Goal: Task Accomplishment & Management: Use online tool/utility

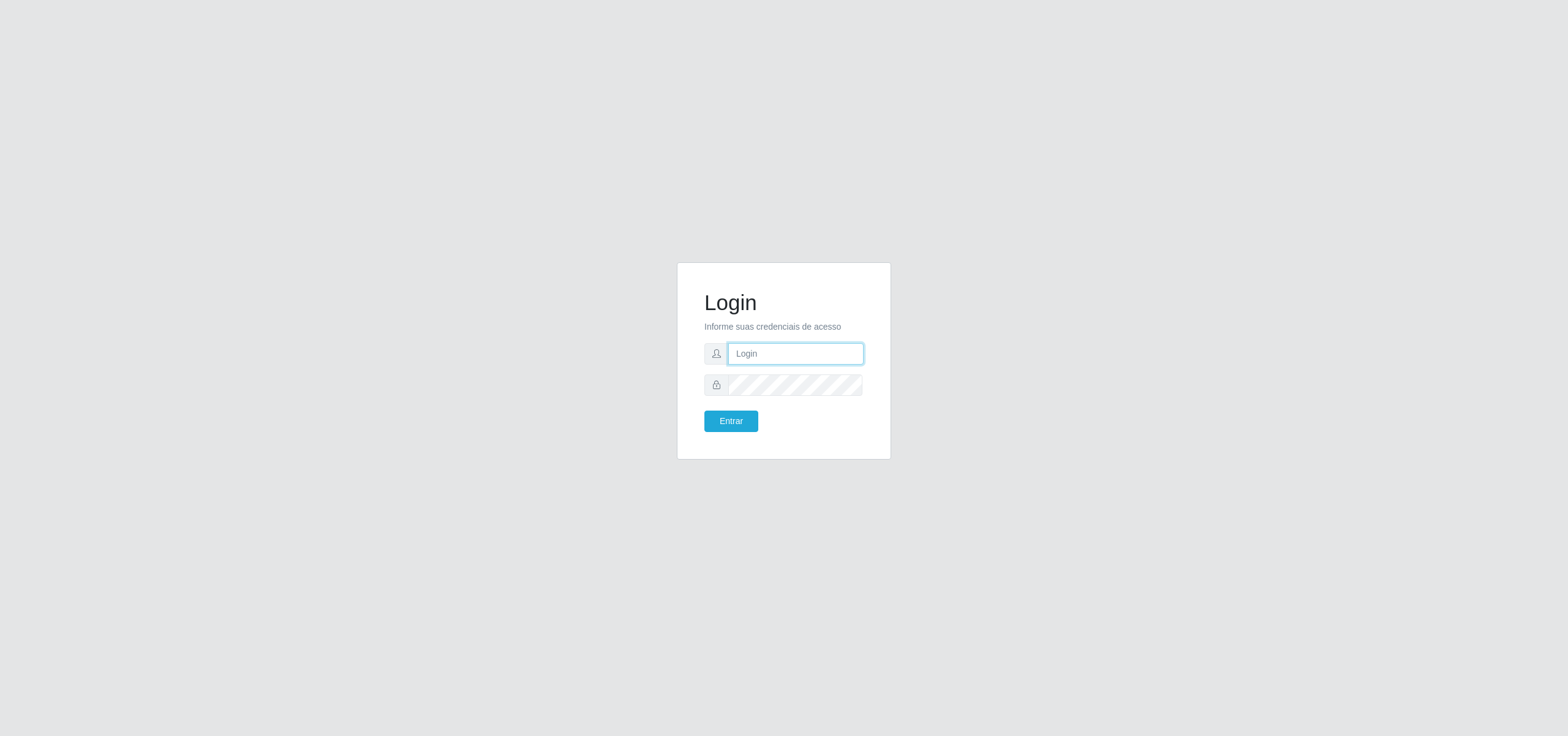
click at [781, 353] on input "text" at bounding box center [796, 354] width 135 height 21
type input "[EMAIL_ADDRESS][PERSON_NAME][DOMAIN_NAME]"
click at [736, 417] on button "Entrar" at bounding box center [731, 421] width 54 height 21
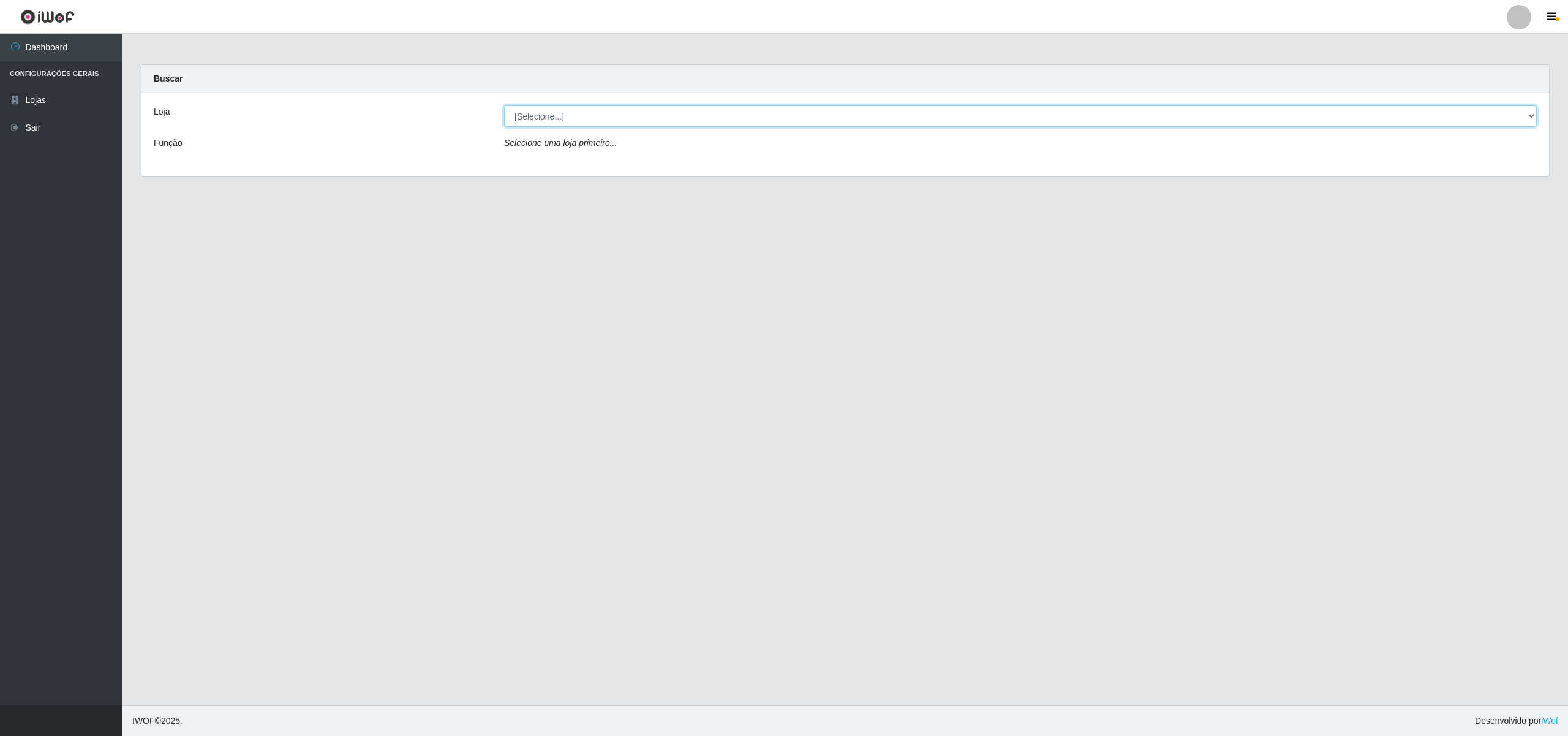
click at [1527, 115] on select "[Selecione...] BomQueSó Agreste - Loja 2" at bounding box center [1021, 116] width 1033 height 21
select select "214"
click at [504, 106] on select "[Selecione...] BomQueSó Agreste - Loja 2" at bounding box center [1021, 116] width 1033 height 21
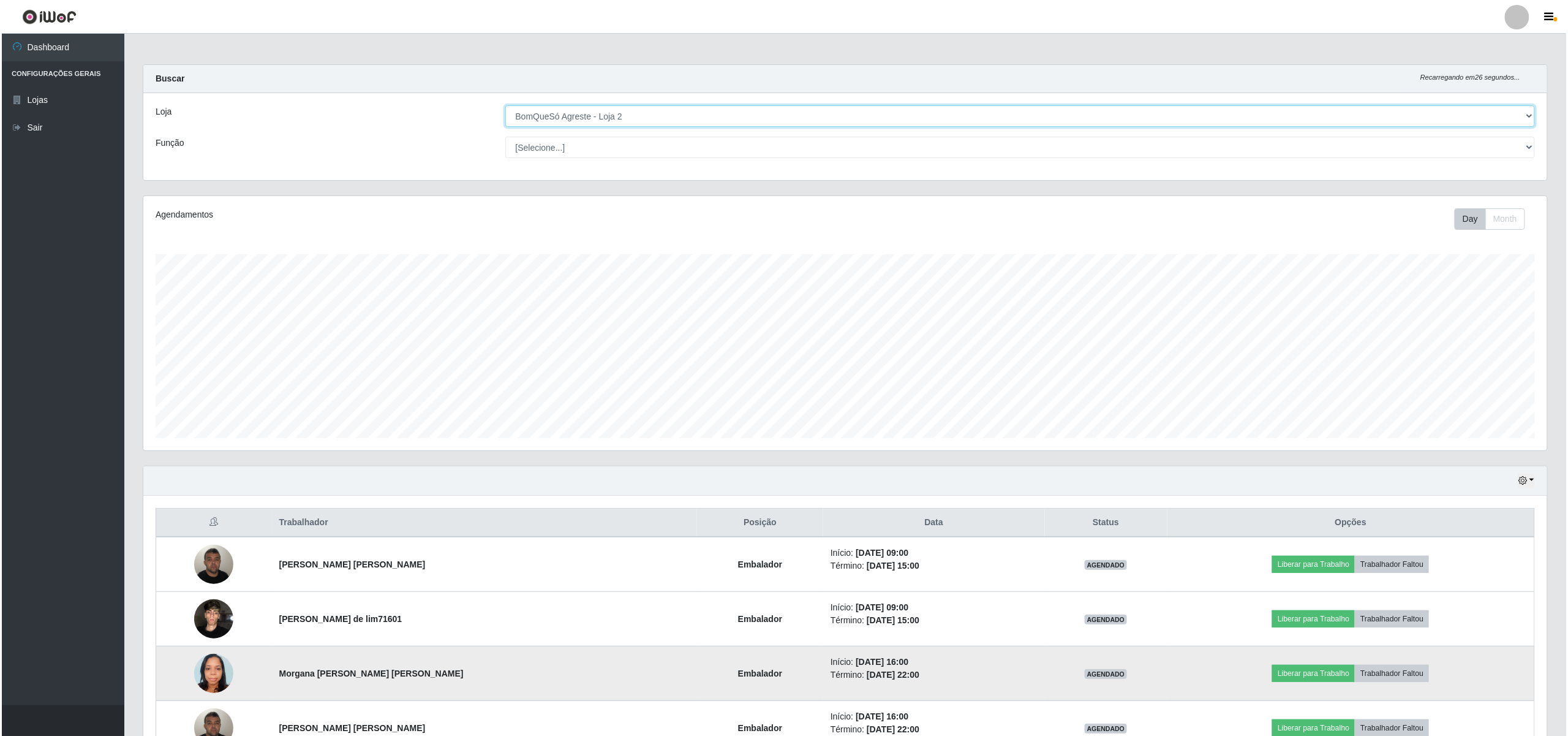
scroll to position [135, 0]
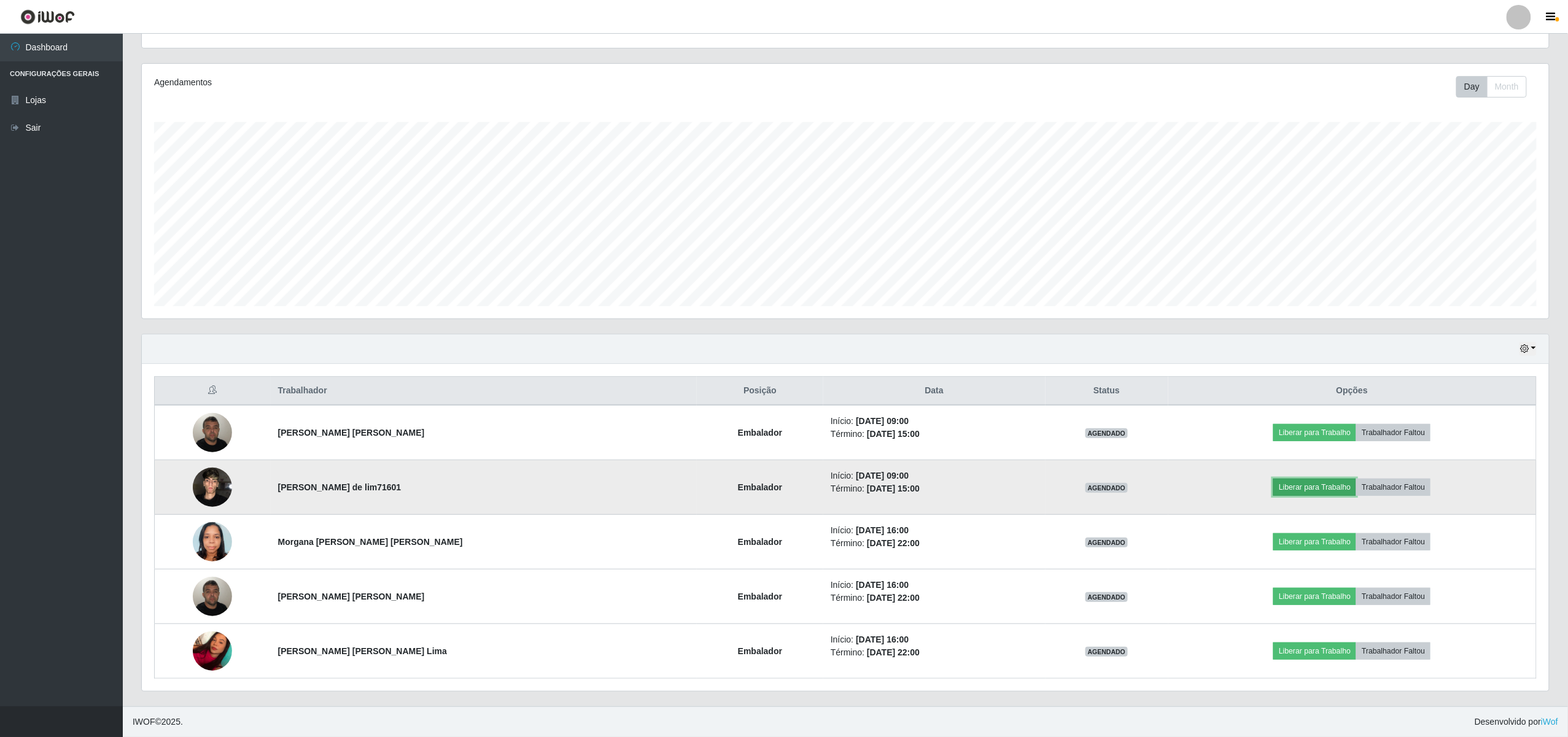
click at [1319, 483] on button "Liberar para Trabalho" at bounding box center [1315, 488] width 83 height 17
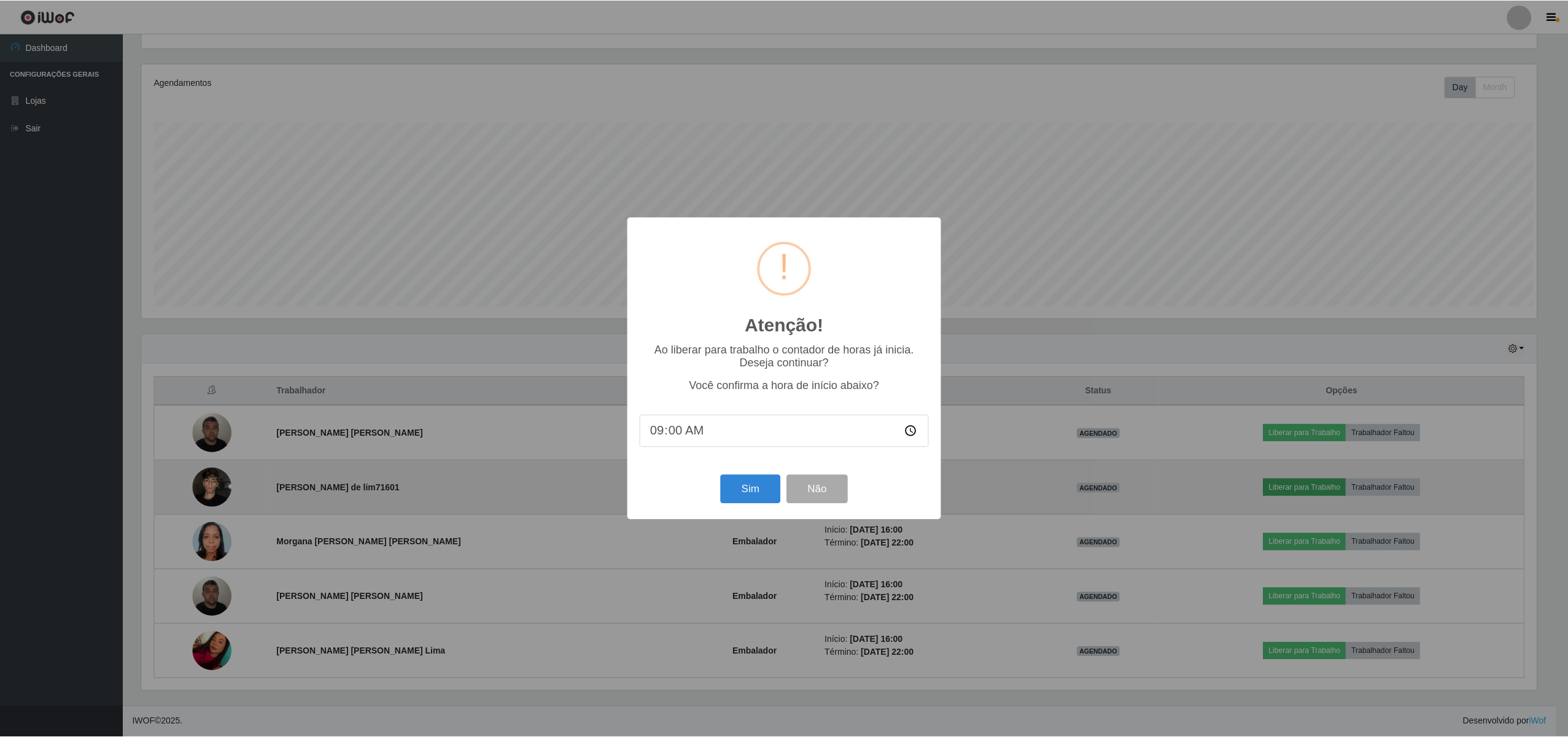
scroll to position [255, 1398]
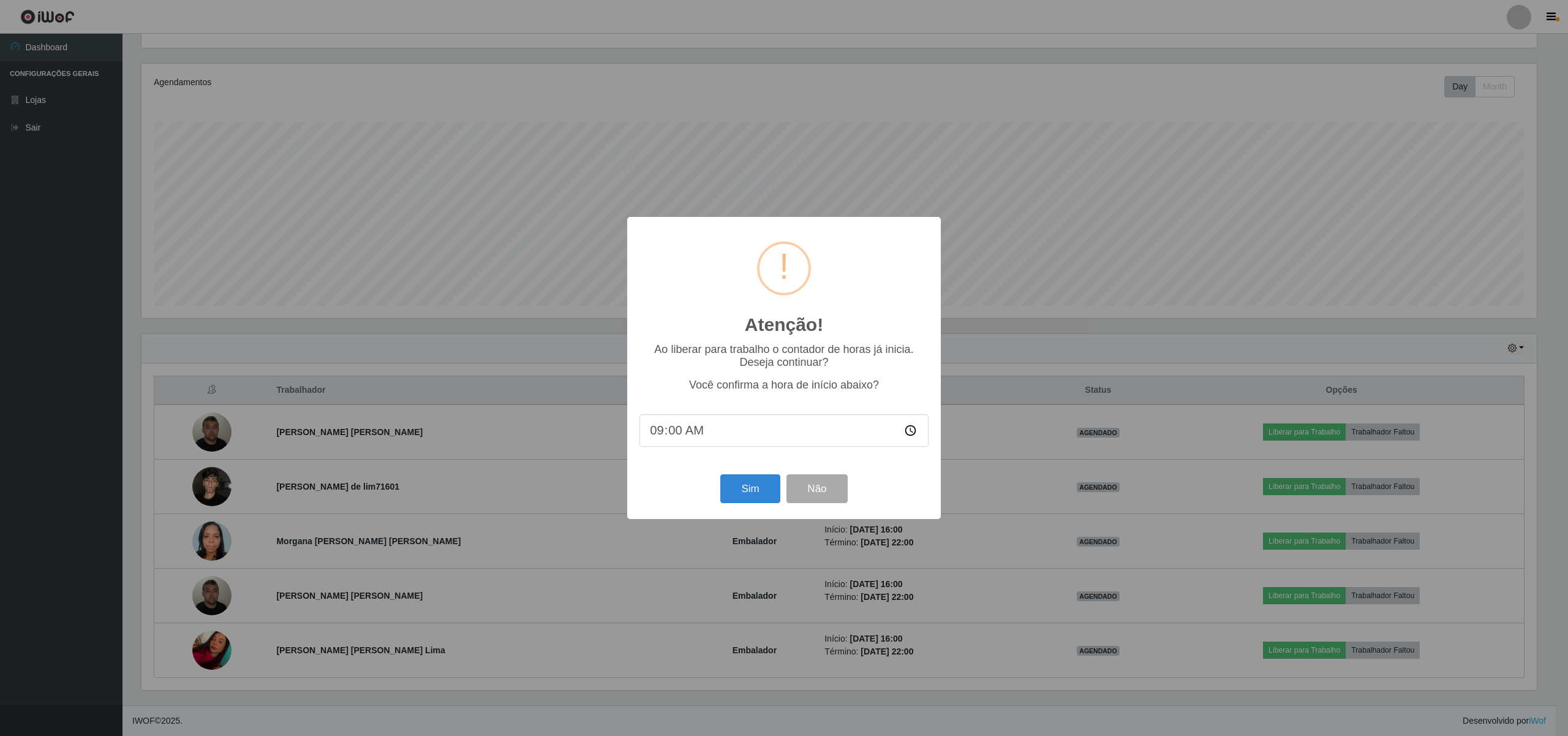
click at [716, 435] on input "09:00" at bounding box center [784, 430] width 289 height 33
type input "08:50"
click at [736, 496] on button "Sim" at bounding box center [750, 489] width 60 height 29
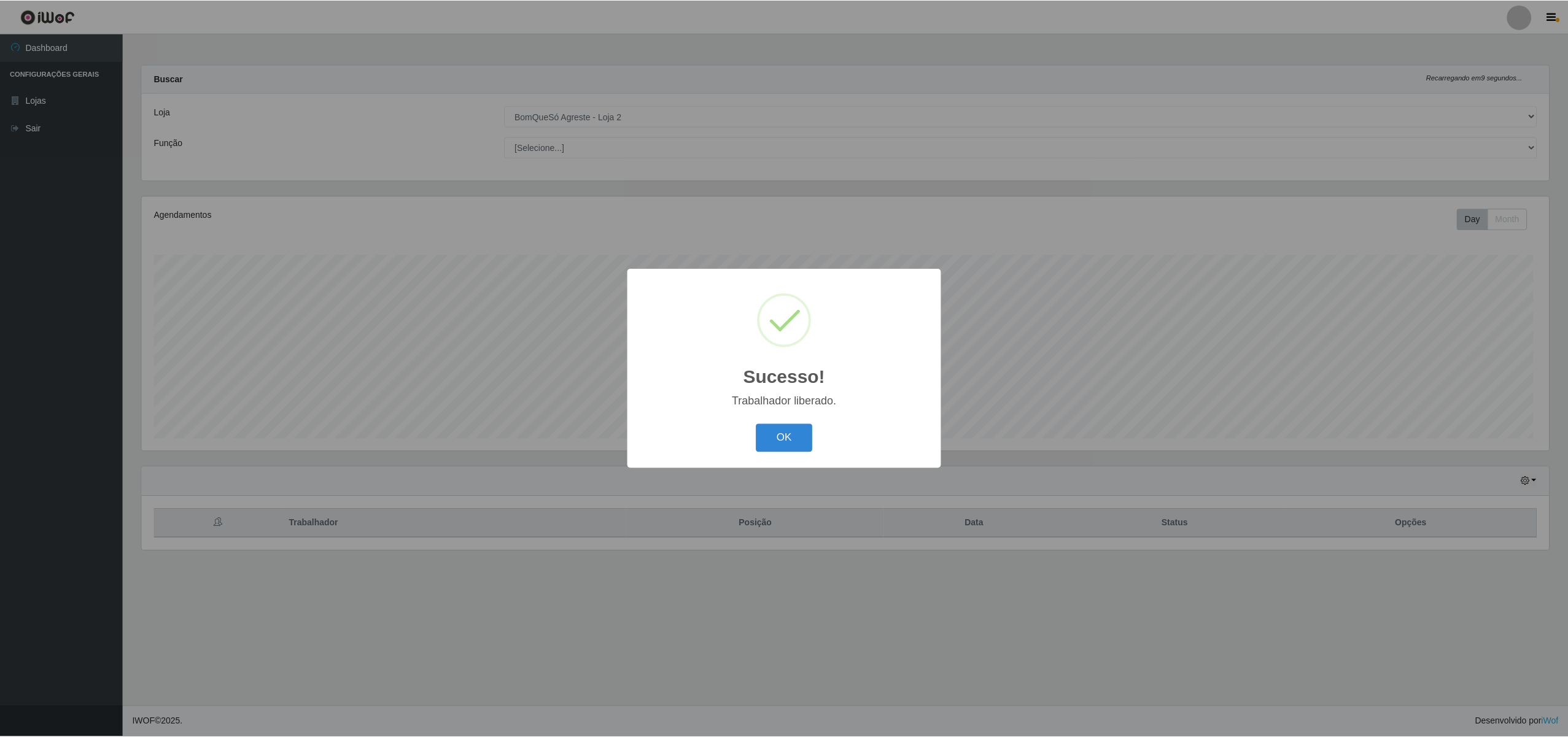
scroll to position [255, 1410]
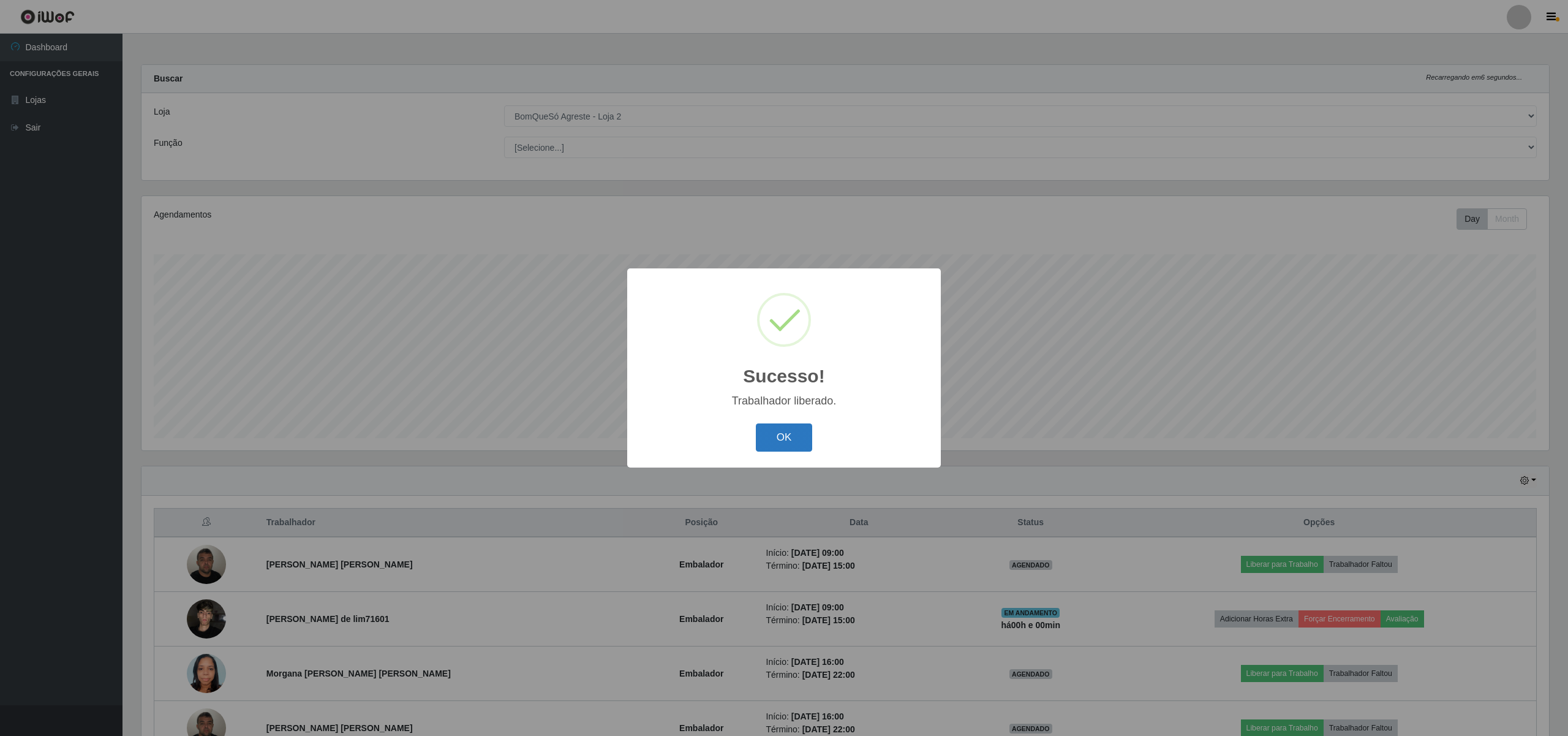
click at [794, 449] on button "OK" at bounding box center [784, 438] width 57 height 29
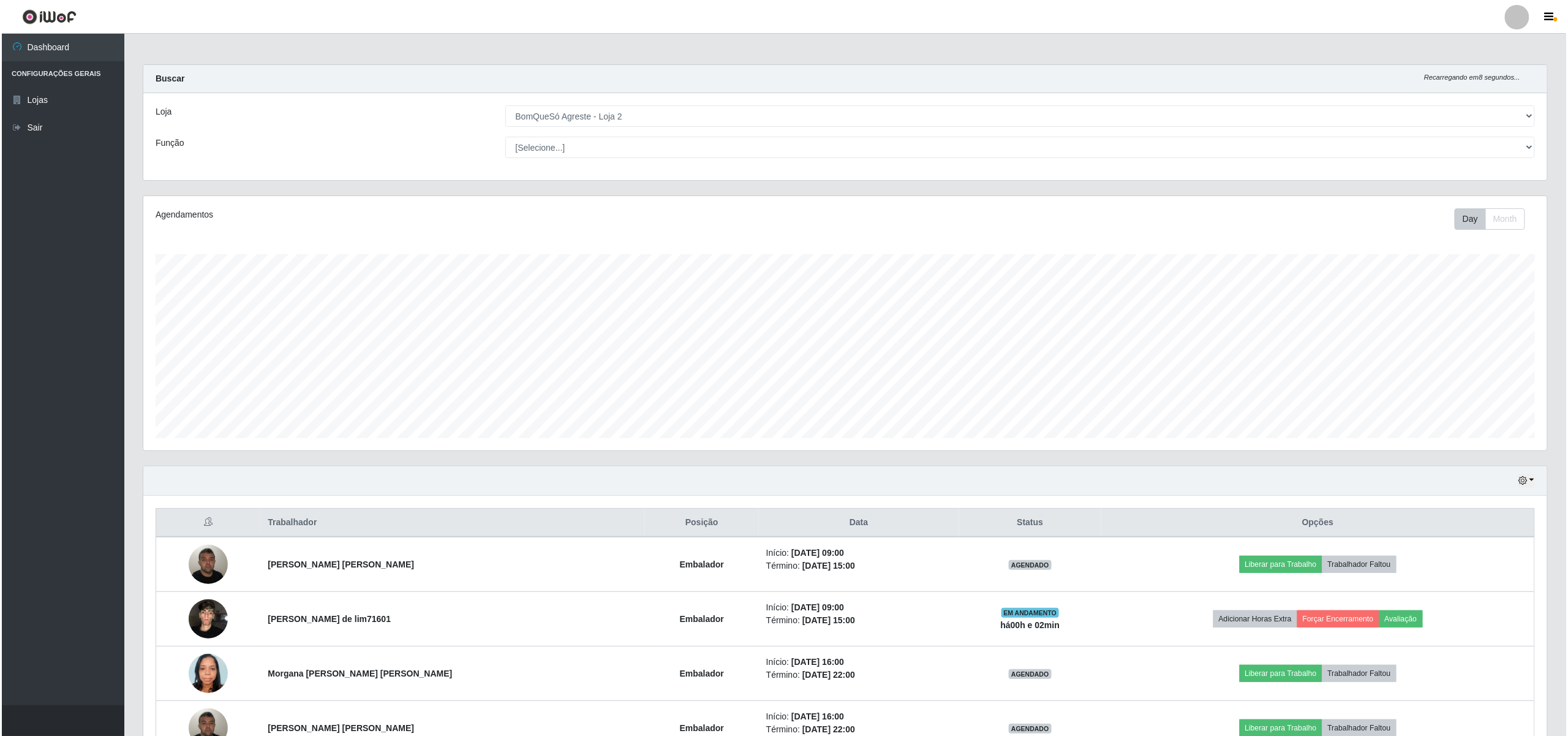
scroll to position [82, 0]
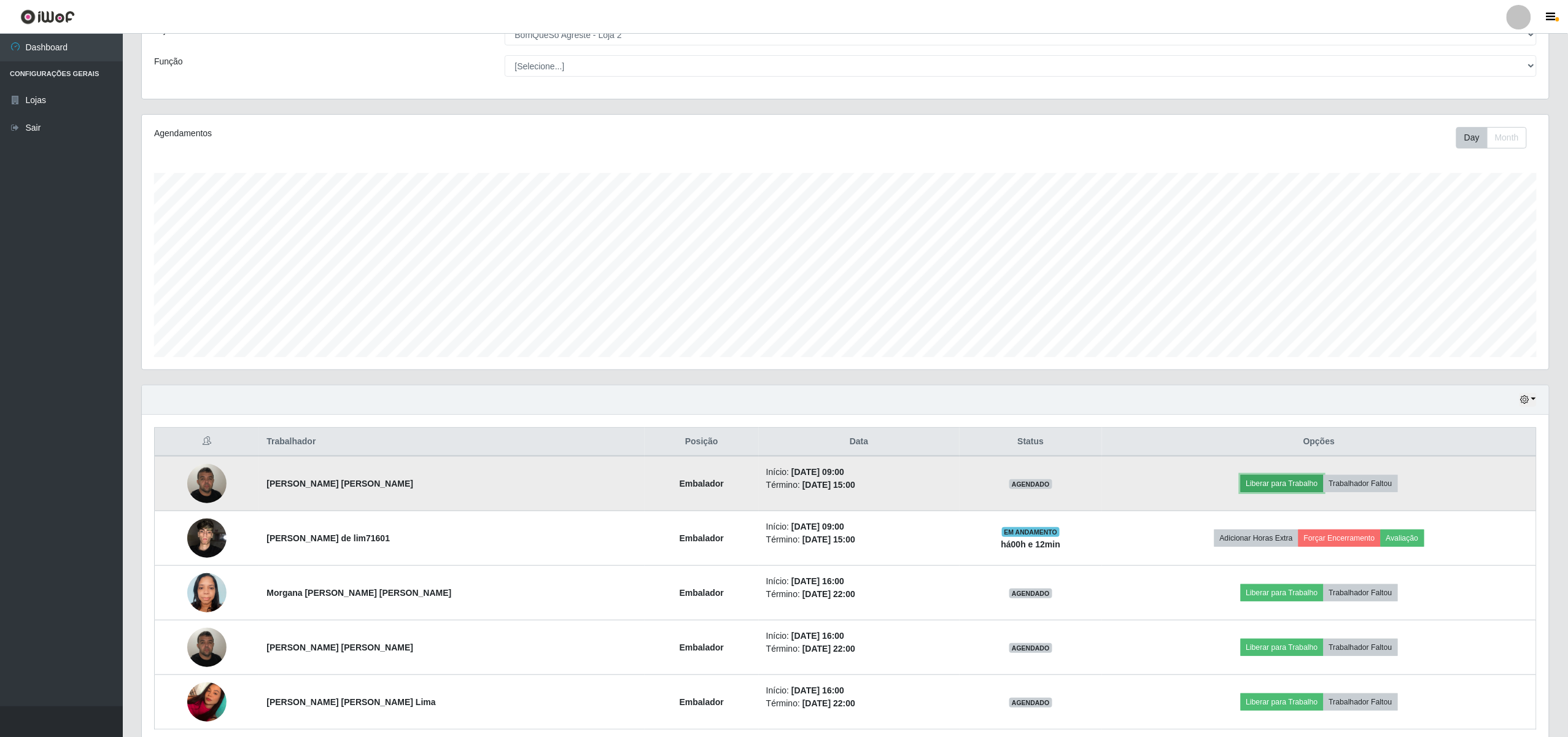
click at [1261, 482] on button "Liberar para Trabalho" at bounding box center [1283, 484] width 83 height 17
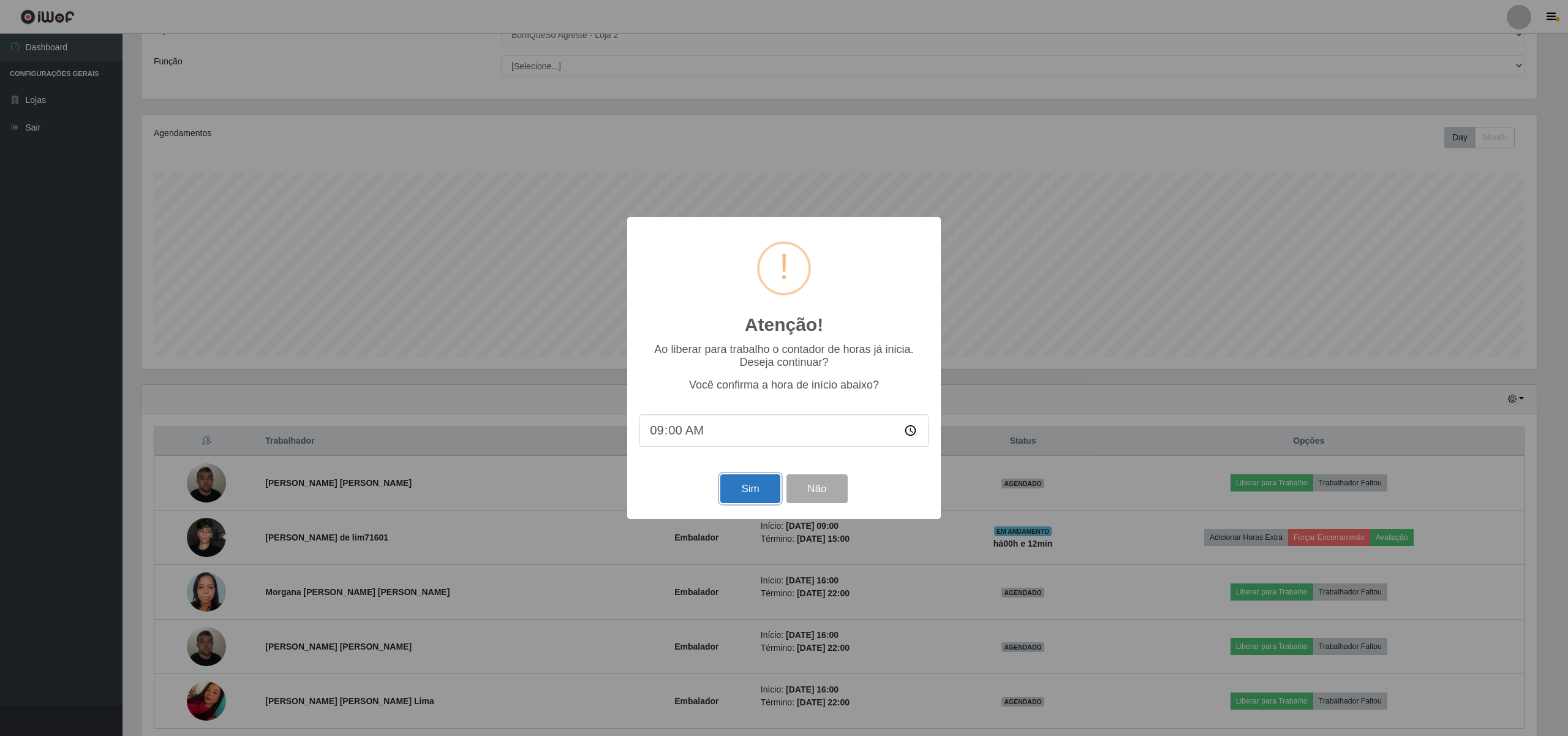
click at [762, 486] on button "Sim" at bounding box center [750, 489] width 60 height 29
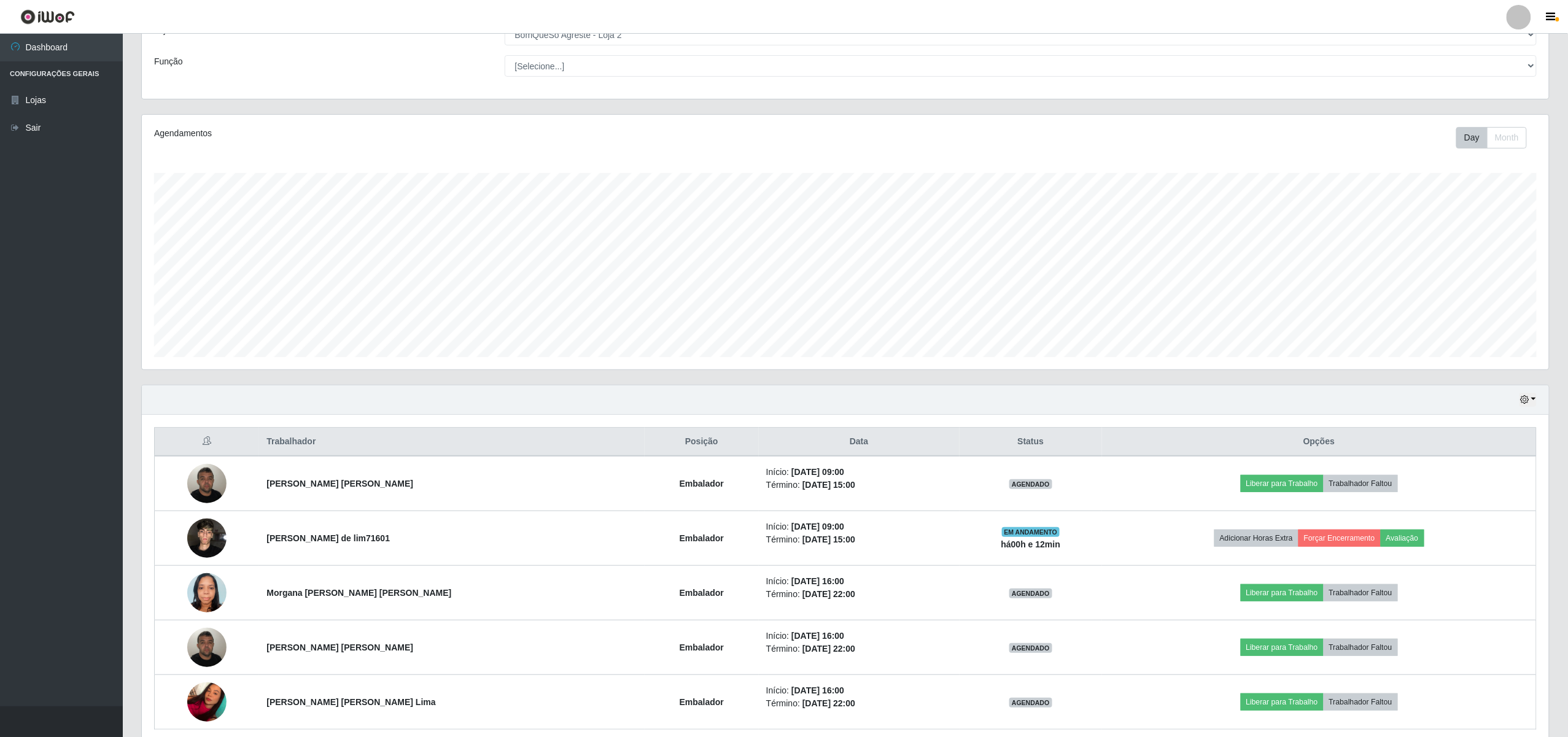
scroll to position [255, 1410]
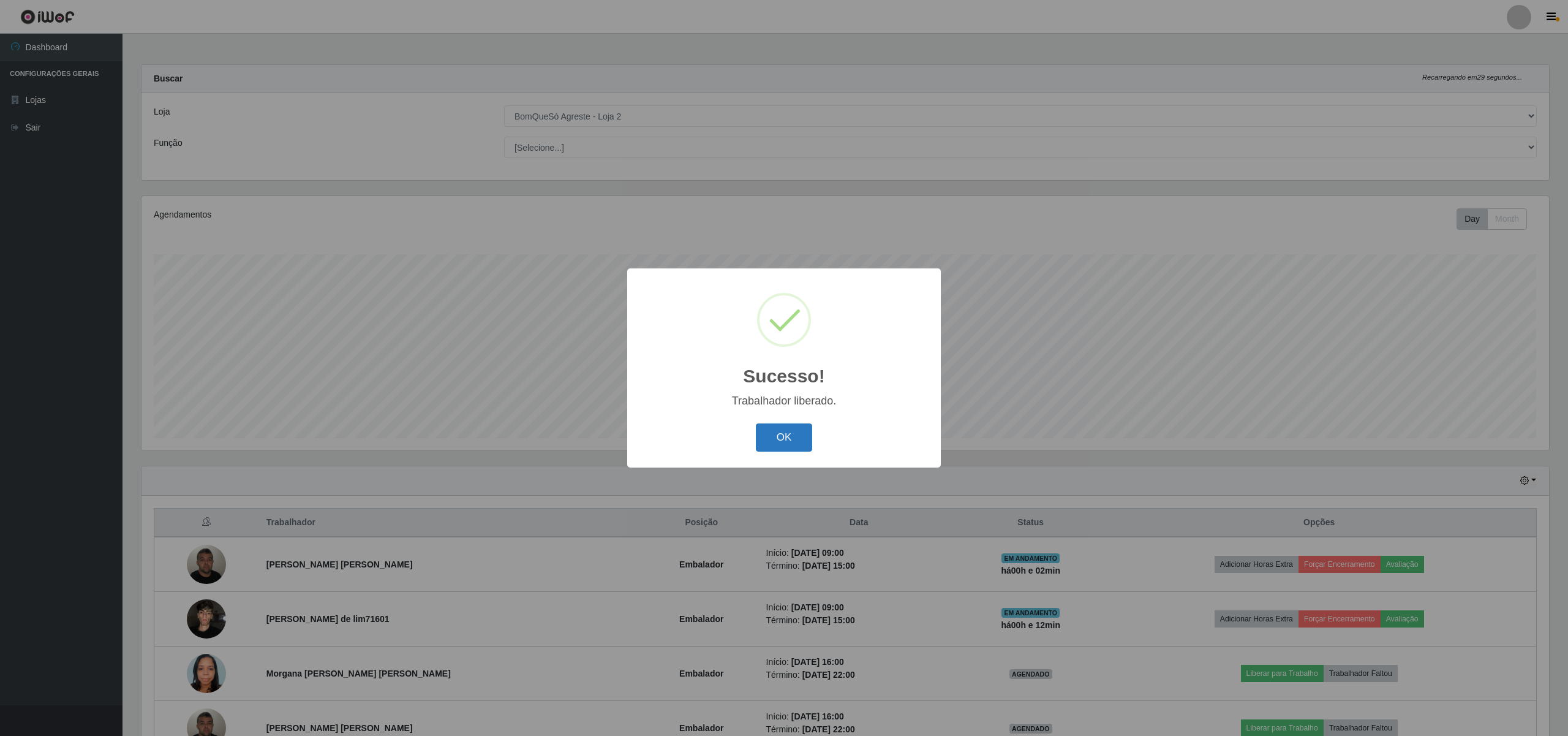
click at [779, 448] on button "OK" at bounding box center [784, 438] width 57 height 29
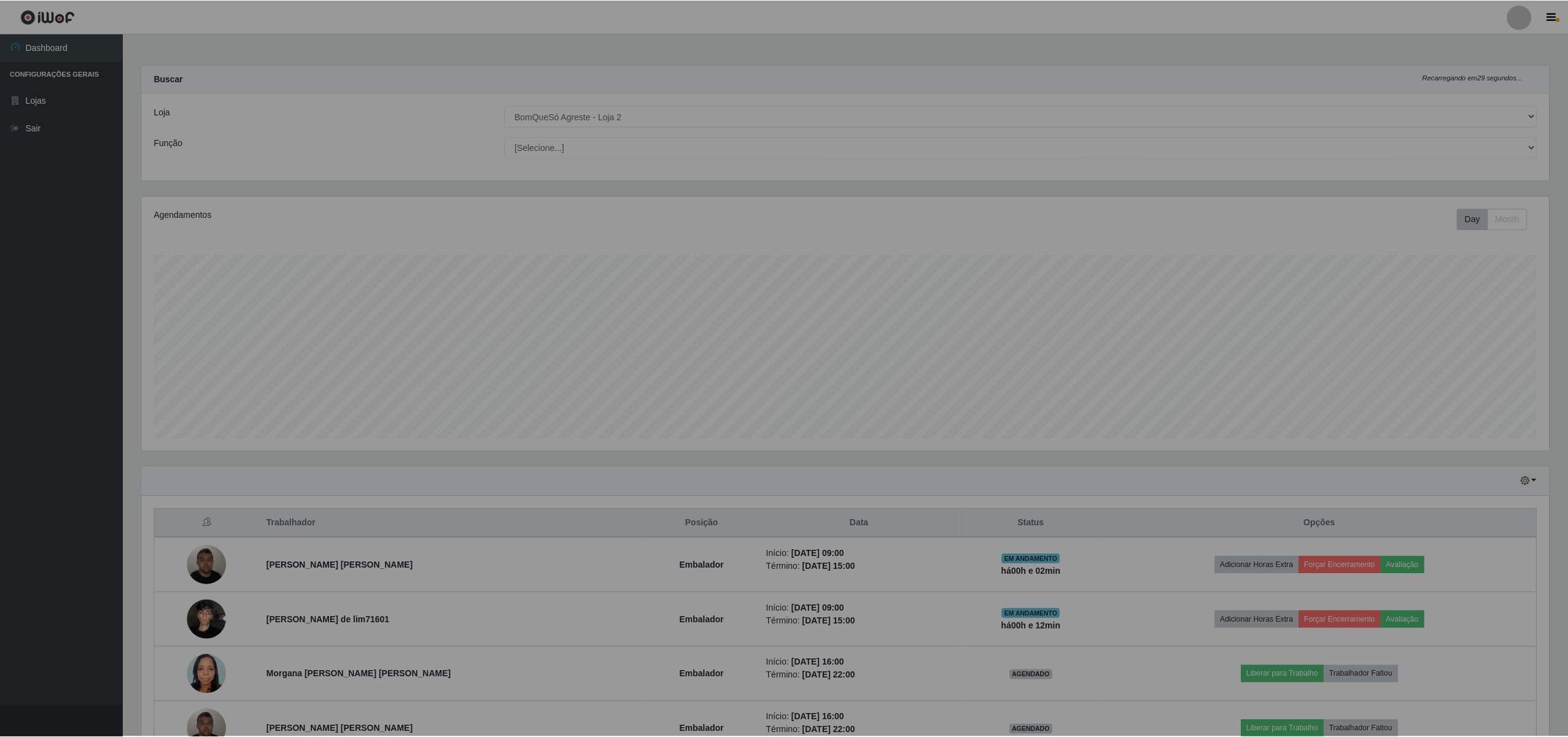
scroll to position [613527, 612645]
